Goal: Task Accomplishment & Management: Use online tool/utility

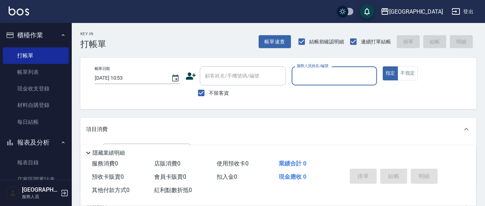
click at [319, 78] on input "服務人員姓名/編號" at bounding box center [334, 76] width 79 height 13
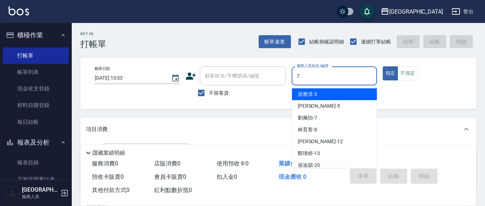
type input "7"
type button "true"
type input "[PERSON_NAME]7"
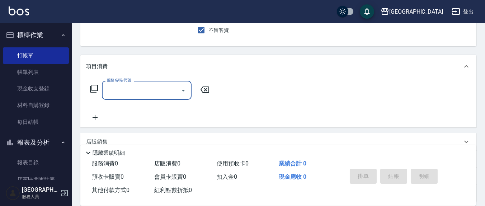
scroll to position [75, 0]
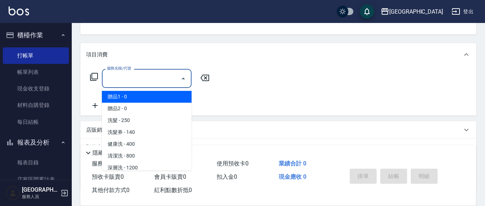
click at [139, 79] on input "服務名稱/代號" at bounding box center [141, 78] width 73 height 13
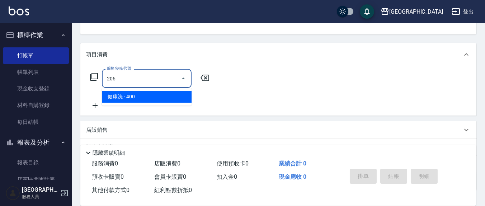
type input "健康洗(206)"
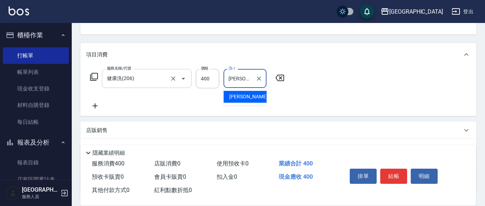
type input "[PERSON_NAME]-21"
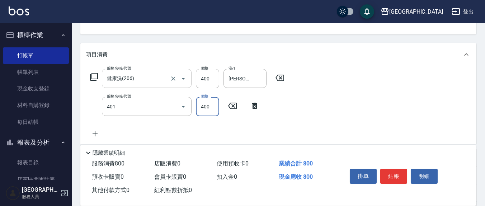
type input "剪髮(401)"
type input "200"
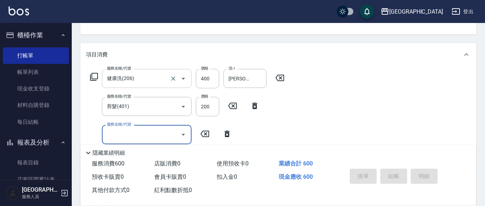
type input "[DATE] 14:18"
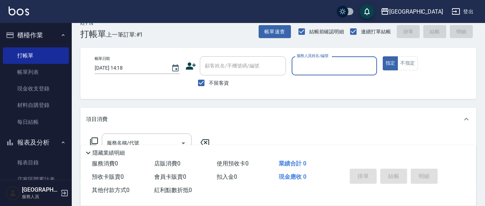
scroll to position [0, 0]
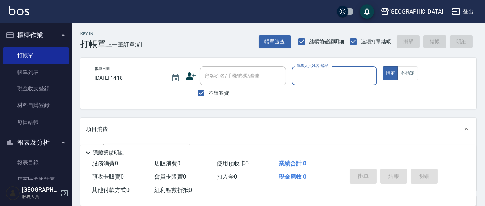
drag, startPoint x: 203, startPoint y: 92, endPoint x: 219, endPoint y: 83, distance: 18.3
click at [204, 91] on input "不留客資" at bounding box center [201, 92] width 15 height 15
checkbox input "false"
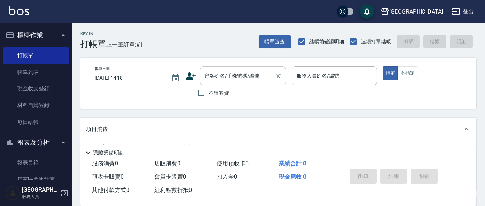
click at [223, 80] on input "顧客姓名/手機號碼/編號" at bounding box center [237, 76] width 69 height 13
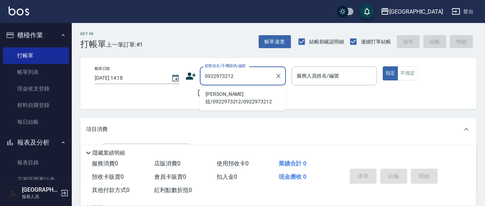
click at [263, 100] on li "[PERSON_NAME]紋/0922973212/0922973212" at bounding box center [243, 97] width 86 height 19
type input "[PERSON_NAME]紋/0922973212/0922973212"
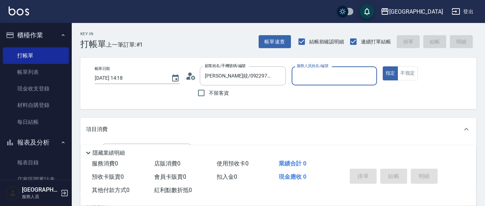
click at [320, 80] on input "服務人員姓名/編號" at bounding box center [334, 76] width 79 height 13
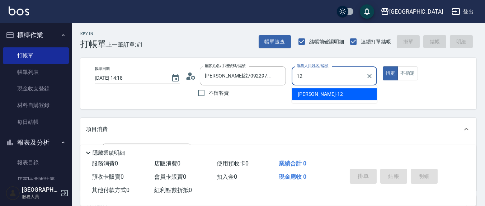
type input "[PERSON_NAME]-12"
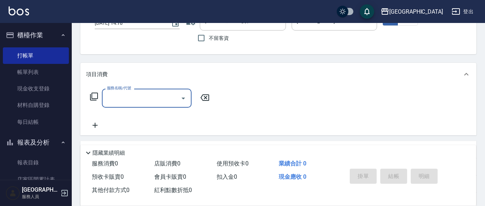
scroll to position [75, 0]
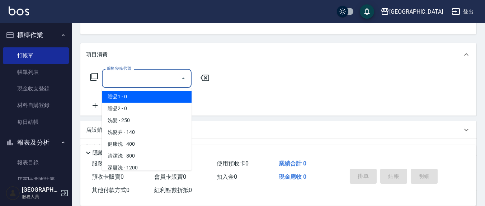
click at [134, 79] on input "服務名稱/代號" at bounding box center [141, 78] width 73 height 13
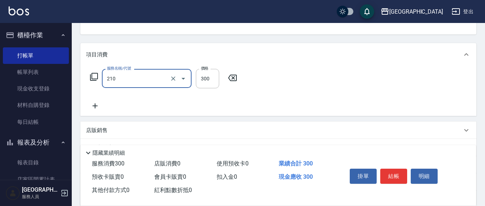
type input "[PERSON_NAME]洗髮精(210)"
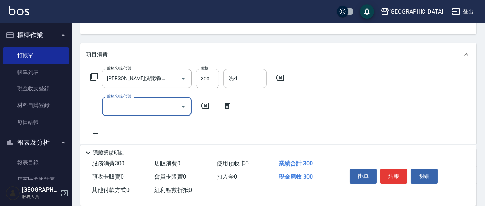
click at [237, 83] on input "洗-1" at bounding box center [245, 78] width 37 height 13
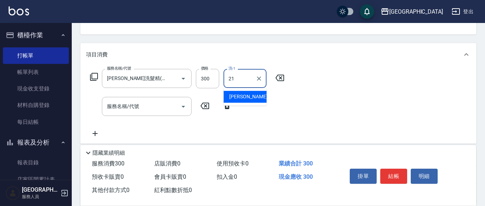
type input "[PERSON_NAME]-21"
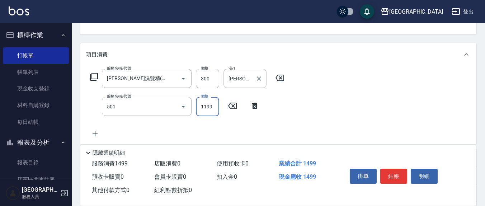
type input "染髮(501)"
type input "2000"
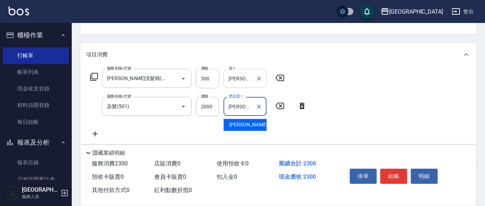
type input "[PERSON_NAME]-21"
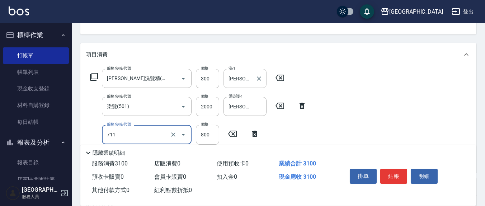
type input "大掃除護理800(711)"
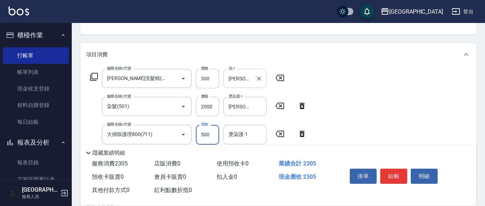
type input "500"
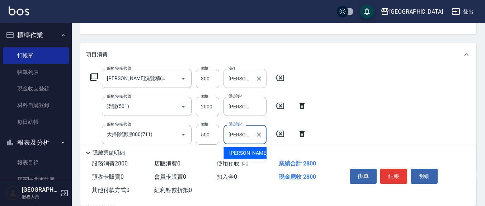
type input "[PERSON_NAME]-21"
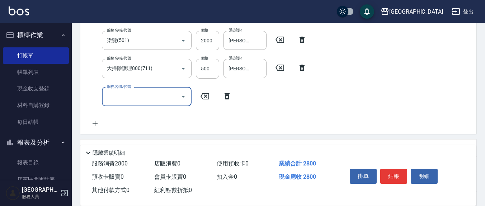
scroll to position [149, 0]
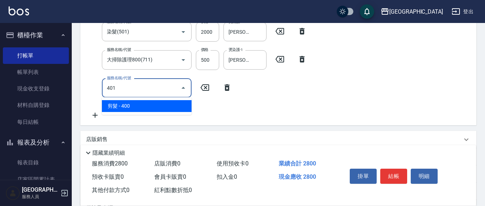
type input "剪髮(401)"
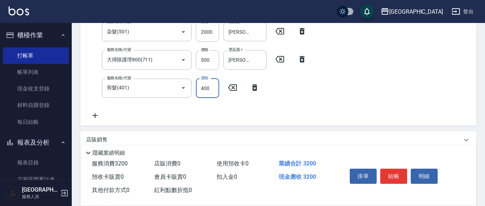
scroll to position [143, 0]
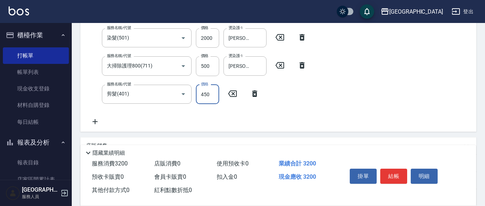
type input "450"
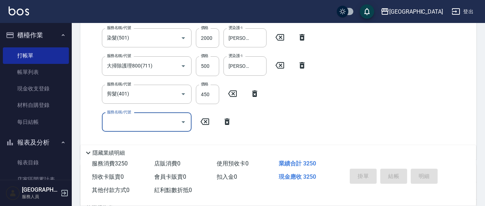
type input "[DATE] 14:19"
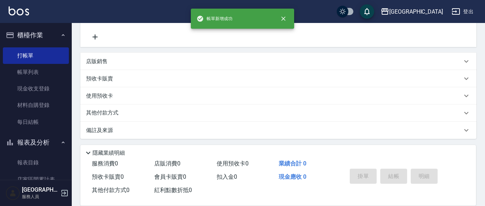
scroll to position [0, 0]
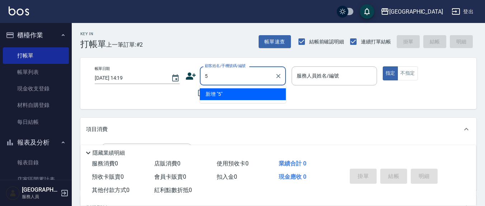
type input "5"
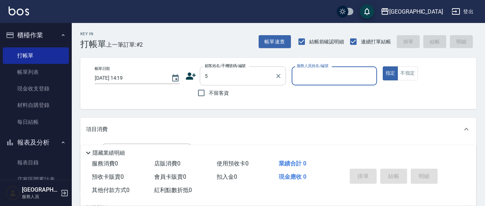
click at [383, 66] on button "指定" at bounding box center [390, 73] width 15 height 14
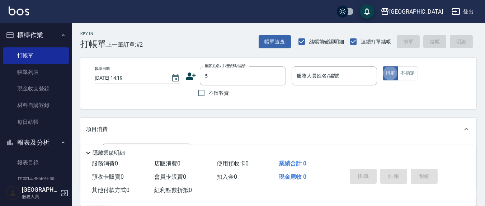
drag, startPoint x: 200, startPoint y: 92, endPoint x: 323, endPoint y: 89, distance: 123.5
click at [200, 93] on input "不留客資" at bounding box center [201, 92] width 15 height 15
checkbox input "true"
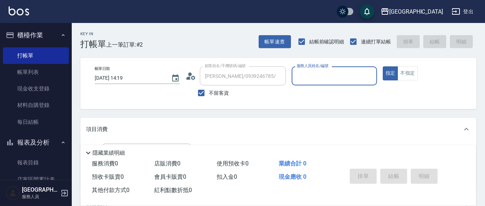
click at [323, 80] on input "服務人員姓名/編號" at bounding box center [334, 76] width 79 height 13
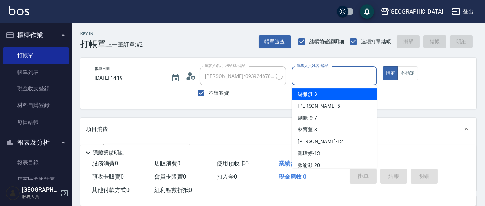
type input "[PERSON_NAME]/0900296164/"
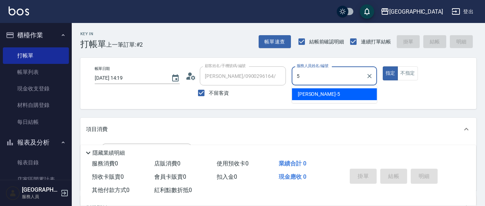
type input "[PERSON_NAME]5"
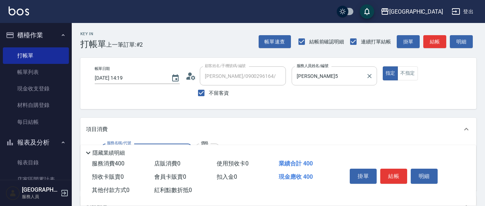
type input "剪髮(401)"
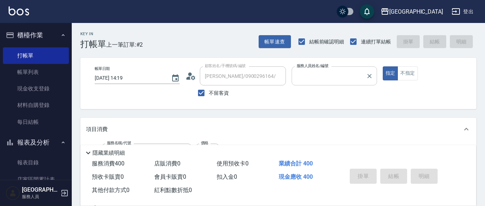
click at [383, 66] on button "指定" at bounding box center [390, 73] width 15 height 14
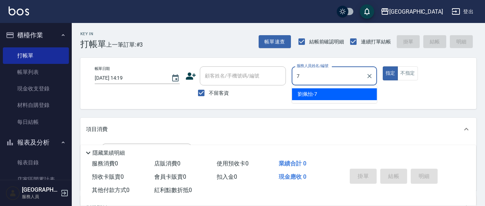
type input "[PERSON_NAME]7"
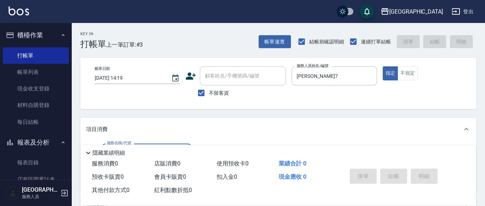
scroll to position [75, 0]
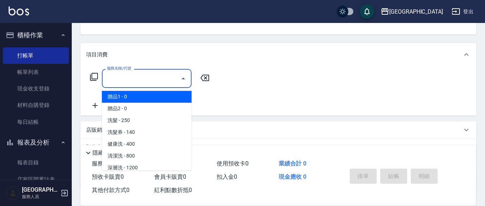
click at [144, 79] on input "服務名稱/代號" at bounding box center [141, 78] width 73 height 13
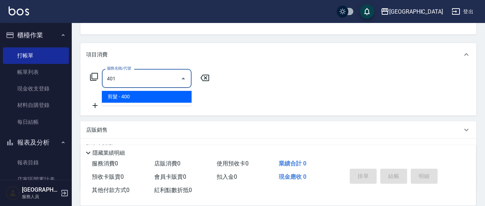
type input "剪髮(401)"
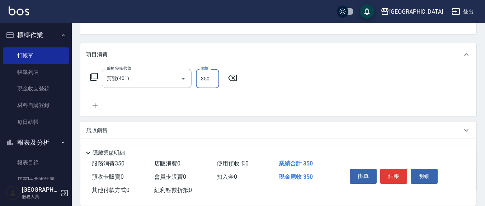
type input "350"
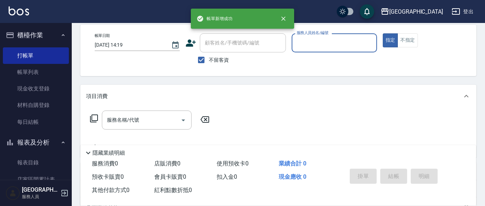
scroll to position [0, 0]
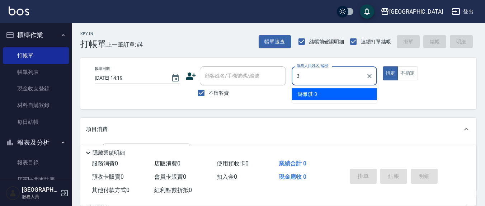
type input "[PERSON_NAME]-3"
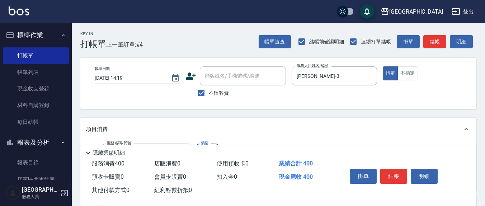
type input "剪髮(401)"
type input "150"
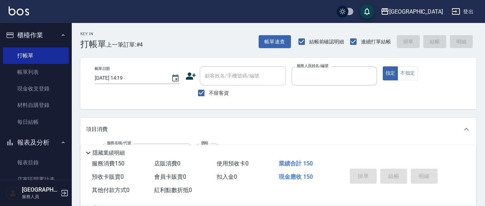
click at [383, 66] on button "指定" at bounding box center [390, 73] width 15 height 14
type input "[DATE] 14:20"
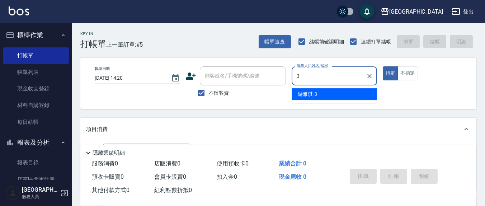
type input "[PERSON_NAME]-3"
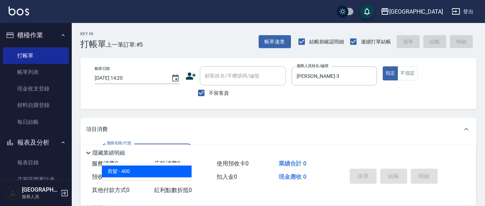
type input "剪髮(401)"
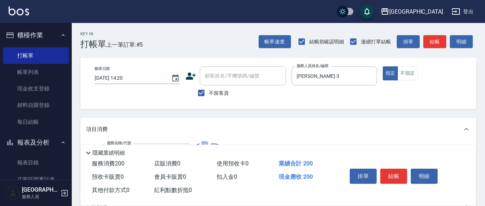
type input "200"
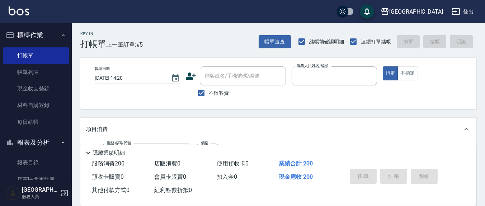
click at [383, 66] on button "指定" at bounding box center [390, 73] width 15 height 14
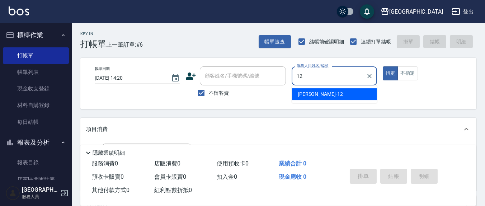
type input "[PERSON_NAME]-12"
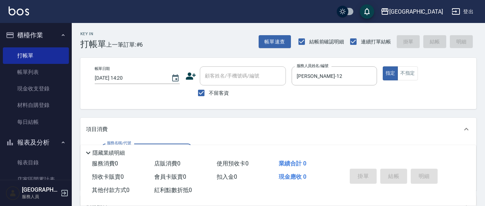
scroll to position [75, 0]
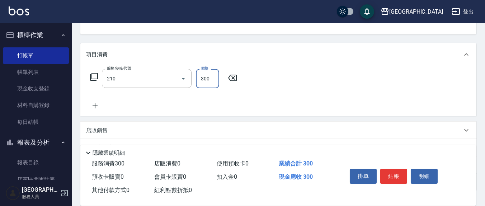
type input "[PERSON_NAME]洗髮精(210)"
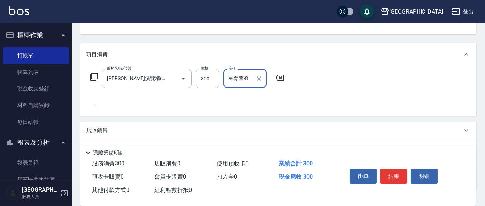
type input "林育萱-8"
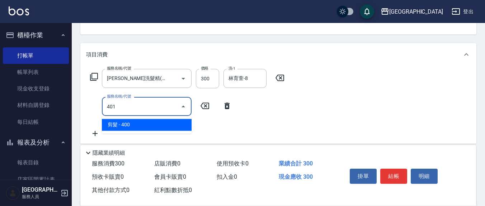
type input "剪髮(401)"
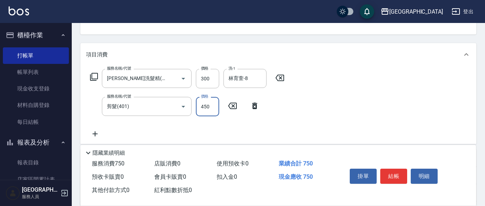
type input "450"
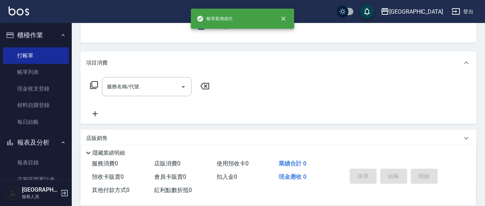
scroll to position [0, 0]
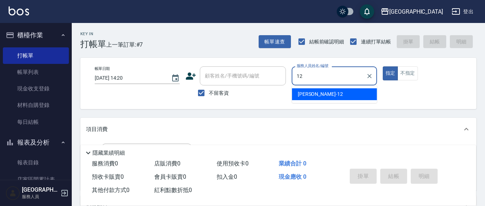
type input "[PERSON_NAME]-12"
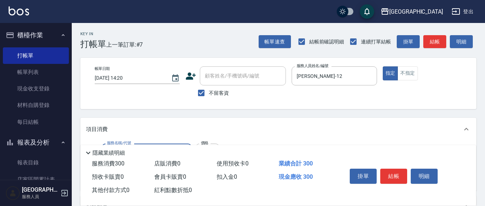
type input "[PERSON_NAME]洗髮精(210)"
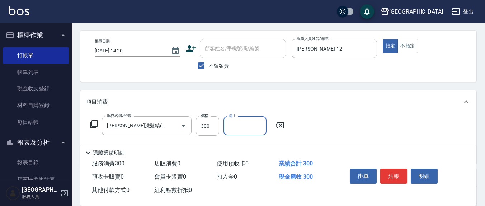
scroll to position [75, 0]
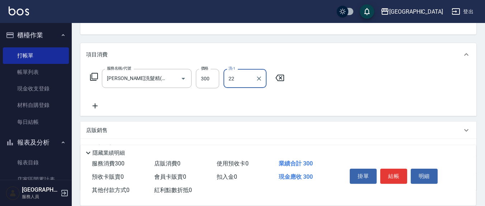
type input "[PERSON_NAME]-22"
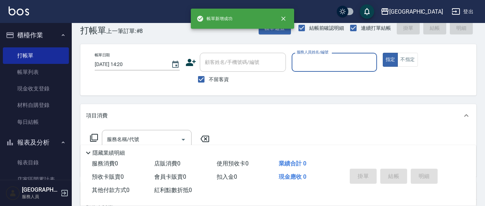
scroll to position [0, 0]
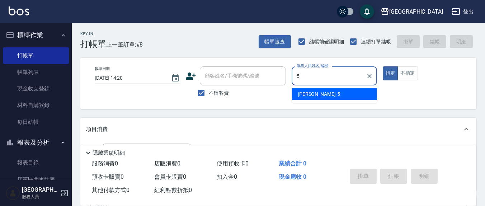
type input "[PERSON_NAME]5"
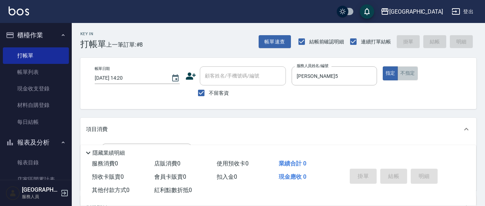
click at [406, 73] on button "不指定" at bounding box center [408, 73] width 20 height 14
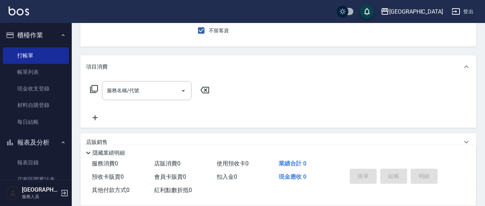
scroll to position [75, 0]
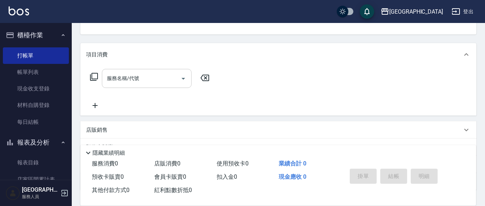
click at [138, 80] on div "服務名稱/代號 服務名稱/代號" at bounding box center [147, 78] width 90 height 19
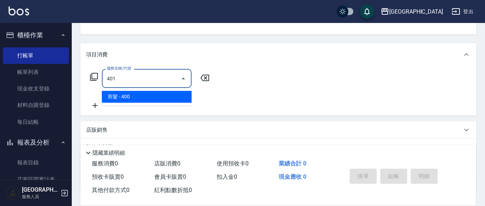
type input "剪髮(401)"
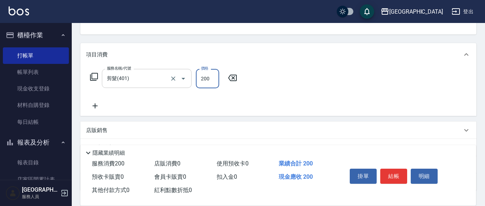
type input "200"
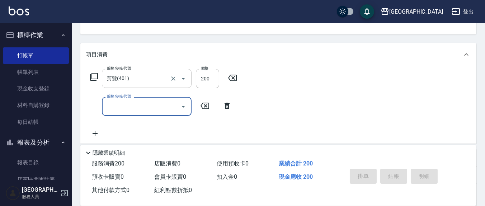
type input "[DATE] 14:21"
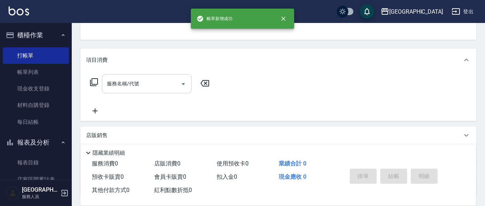
click at [383, 0] on button "指定" at bounding box center [390, 4] width 15 height 14
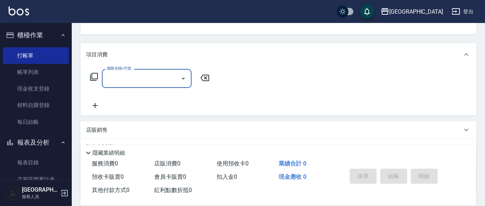
scroll to position [0, 0]
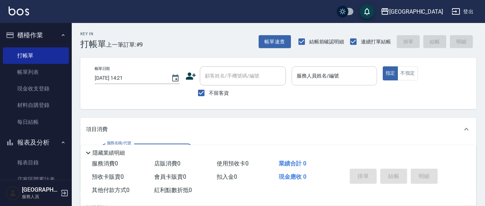
click at [326, 75] on div "服務人員姓名/編號 服務人員姓名/編號" at bounding box center [334, 75] width 85 height 19
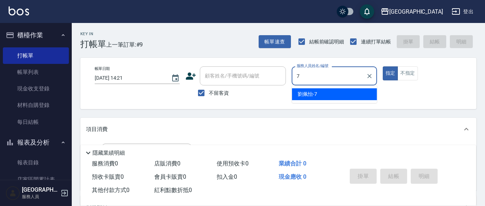
type input "[PERSON_NAME]7"
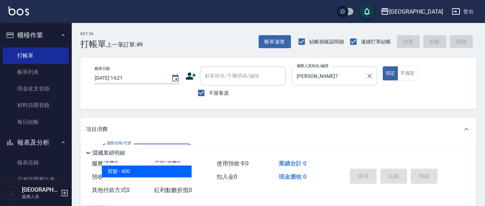
type input "剪髮(401)"
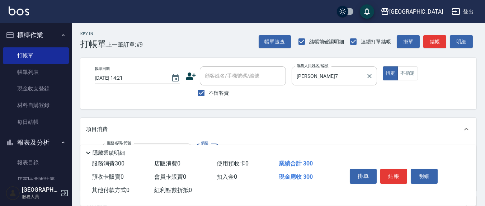
type input "300"
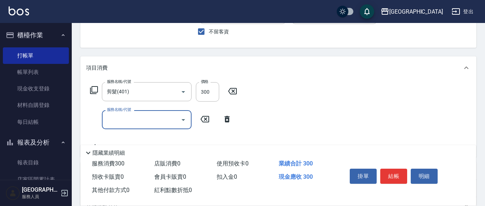
scroll to position [75, 0]
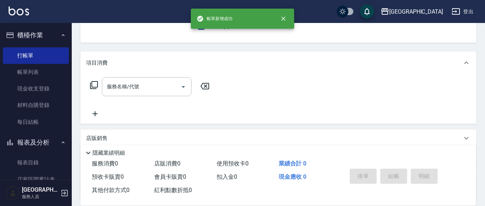
scroll to position [0, 0]
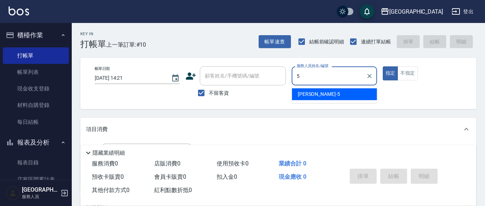
type input "[PERSON_NAME]5"
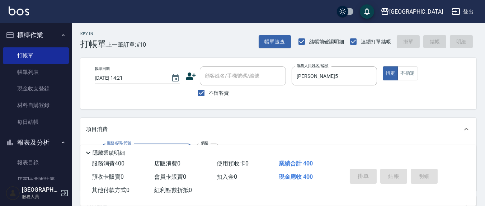
type input "401"
click at [383, 66] on button "指定" at bounding box center [390, 73] width 15 height 14
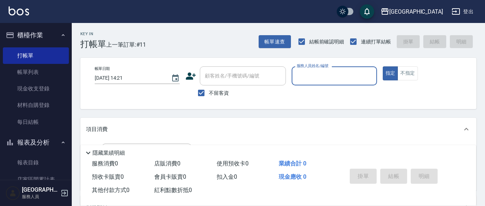
click at [308, 78] on input "服務人員姓名/編號" at bounding box center [334, 76] width 79 height 13
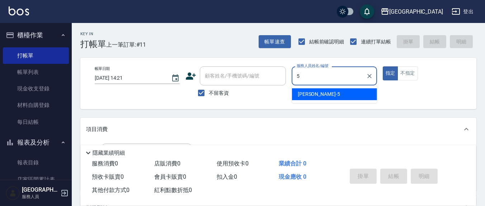
type input "[PERSON_NAME]5"
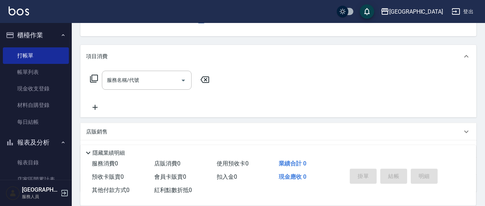
scroll to position [126, 0]
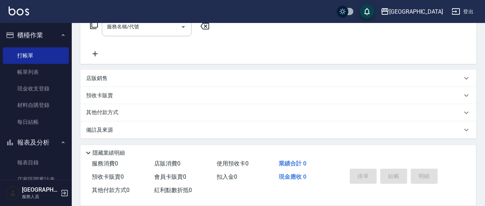
click at [106, 79] on p "店販銷售" at bounding box center [97, 79] width 22 height 8
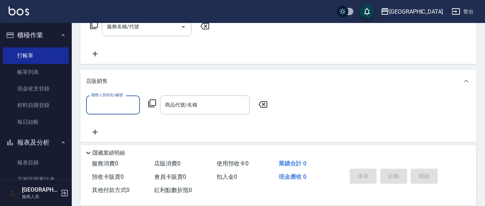
scroll to position [0, 0]
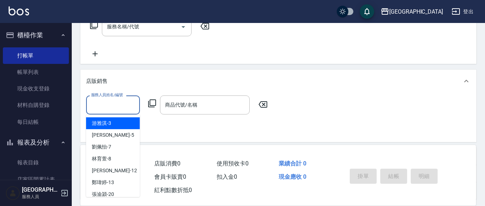
click at [121, 102] on input "服務人員姓名/編號" at bounding box center [112, 105] width 47 height 13
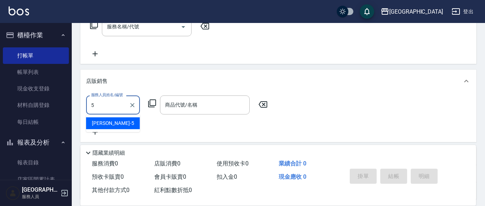
type input "[PERSON_NAME]5"
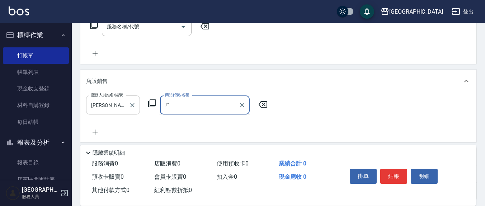
type input "ㄏ"
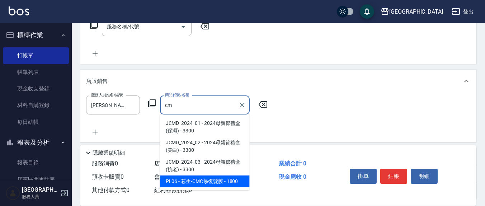
click at [218, 176] on span "PL06 - 芯生-CMC修復髮膜 - 1800" at bounding box center [205, 182] width 90 height 12
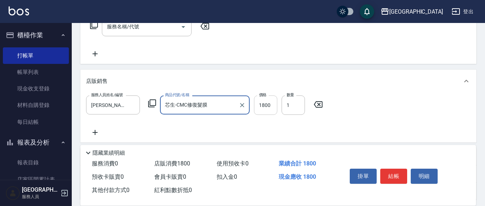
type input "芯生-CMC修復髮膜"
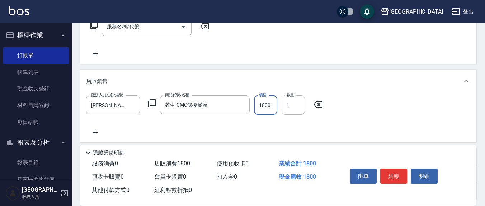
click at [273, 105] on input "1800" at bounding box center [265, 104] width 23 height 19
type input "1640"
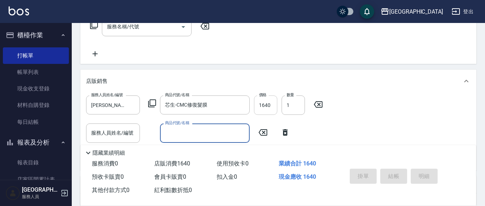
type input "[DATE] 14:22"
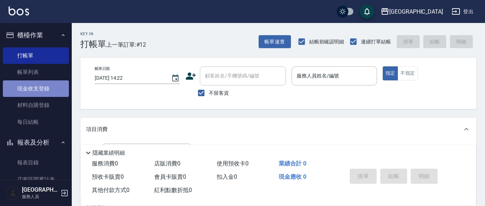
click at [39, 91] on link "現金收支登錄" at bounding box center [36, 88] width 66 height 17
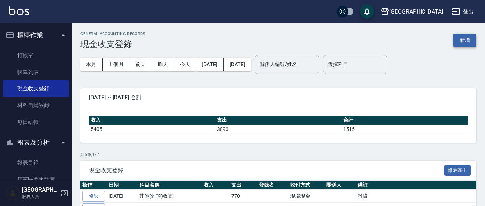
click at [462, 38] on button "新增" at bounding box center [465, 40] width 23 height 13
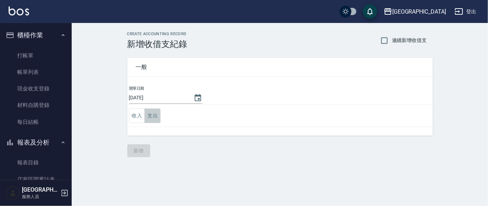
click at [153, 117] on button "支出" at bounding box center [153, 115] width 16 height 15
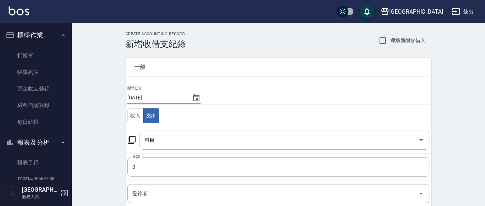
click at [135, 141] on icon at bounding box center [132, 140] width 8 height 8
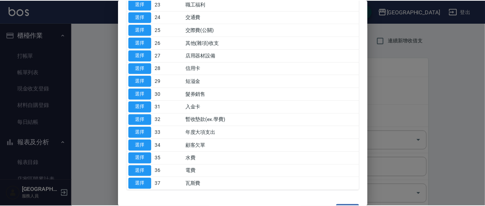
scroll to position [355, 0]
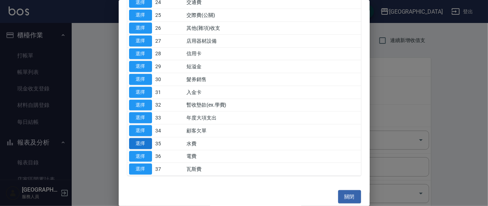
click at [139, 139] on button "選擇" at bounding box center [140, 143] width 23 height 11
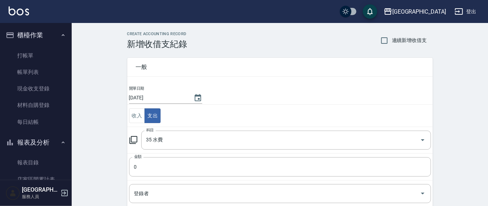
type input "35 水費"
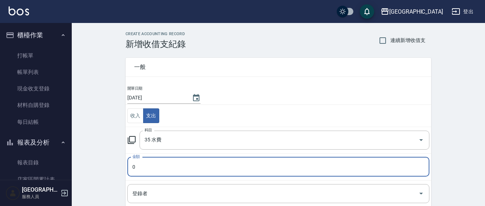
click at [144, 164] on input "0" at bounding box center [278, 166] width 302 height 19
type input "2556"
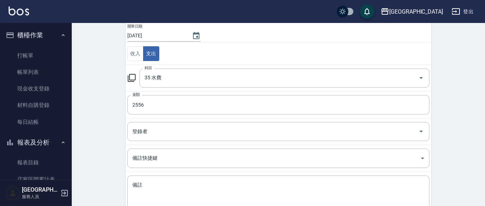
scroll to position [75, 0]
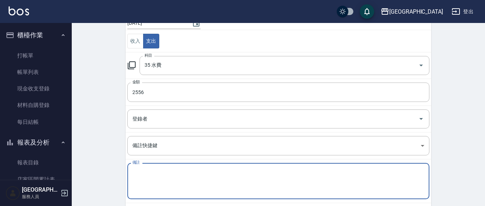
click at [148, 170] on textarea "備註" at bounding box center [278, 181] width 292 height 24
type textarea "g"
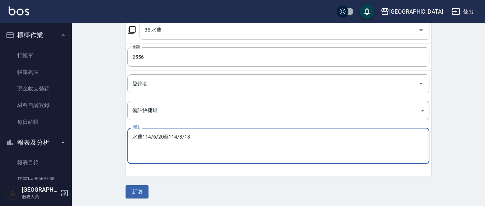
scroll to position [110, 0]
type textarea "水費114/6/20至114/8/18"
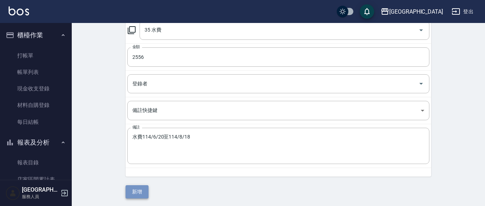
click at [132, 190] on button "新增" at bounding box center [137, 191] width 23 height 13
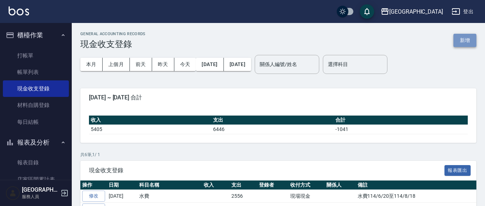
click at [470, 41] on button "新增" at bounding box center [465, 40] width 23 height 13
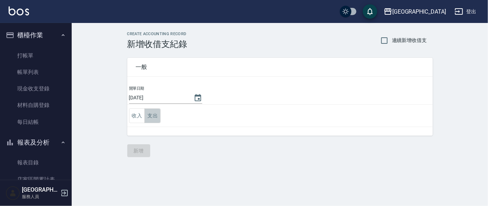
click at [153, 116] on button "支出" at bounding box center [153, 115] width 16 height 15
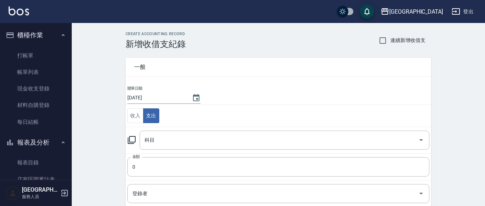
click at [134, 138] on icon at bounding box center [131, 140] width 9 height 9
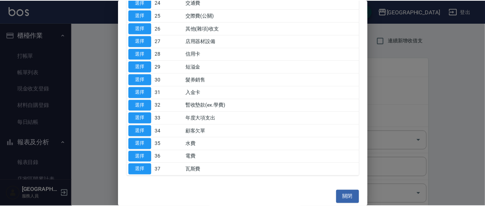
scroll to position [280, 0]
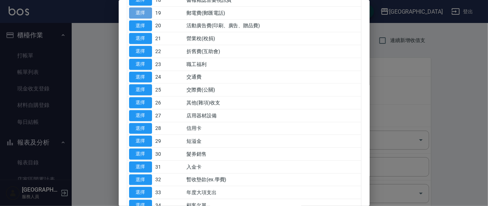
click at [139, 12] on button "選擇" at bounding box center [140, 13] width 23 height 11
type input "19 郵電費(郵匯電話)"
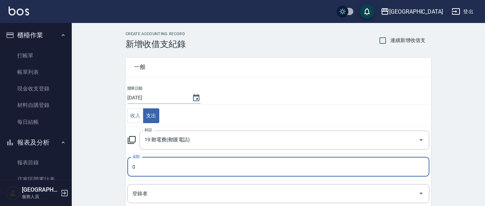
click at [145, 165] on input "0" at bounding box center [278, 166] width 302 height 19
type input "78"
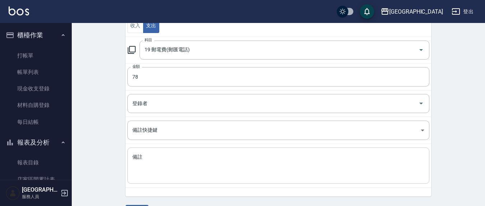
scroll to position [110, 0]
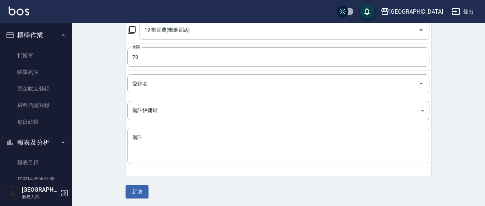
click at [147, 140] on textarea "備註" at bounding box center [278, 146] width 292 height 24
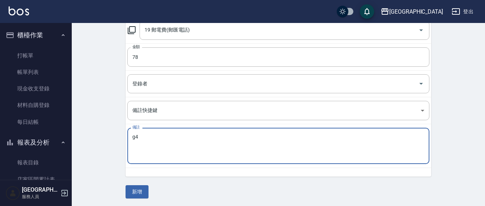
type textarea "g"
click at [175, 135] on textarea "市話1147/21至1148/20" at bounding box center [278, 146] width 292 height 24
click at [150, 135] on textarea "市話1147/21至114/8/20" at bounding box center [278, 146] width 292 height 24
type textarea "市話114/7/21至114/8/20"
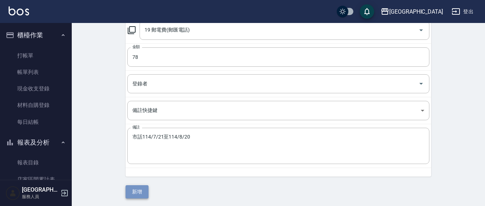
click at [136, 195] on button "新增" at bounding box center [137, 191] width 23 height 13
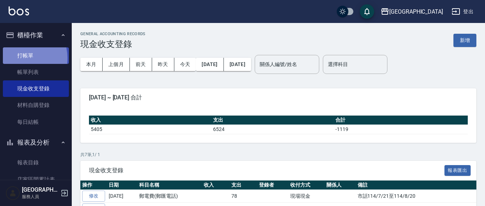
click at [19, 58] on link "打帳單" at bounding box center [36, 55] width 66 height 17
